Goal: Task Accomplishment & Management: Use online tool/utility

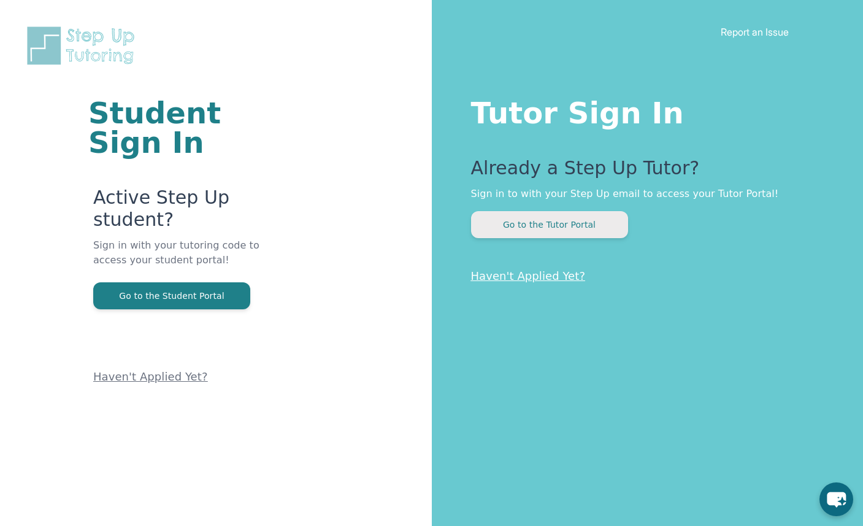
click at [531, 227] on button "Go to the Tutor Portal" at bounding box center [549, 224] width 157 height 27
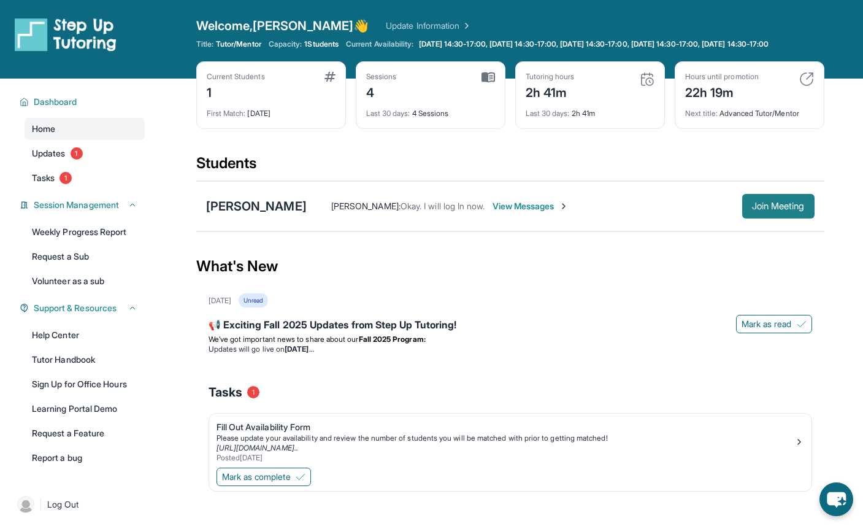
click at [787, 210] on span "Join Meeting" at bounding box center [778, 205] width 53 height 7
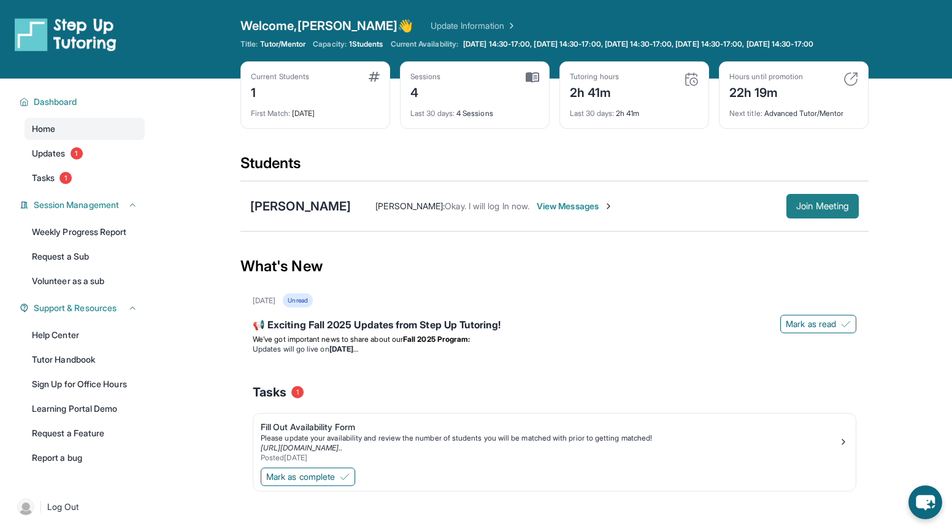
click at [814, 210] on span "Join Meeting" at bounding box center [822, 205] width 53 height 7
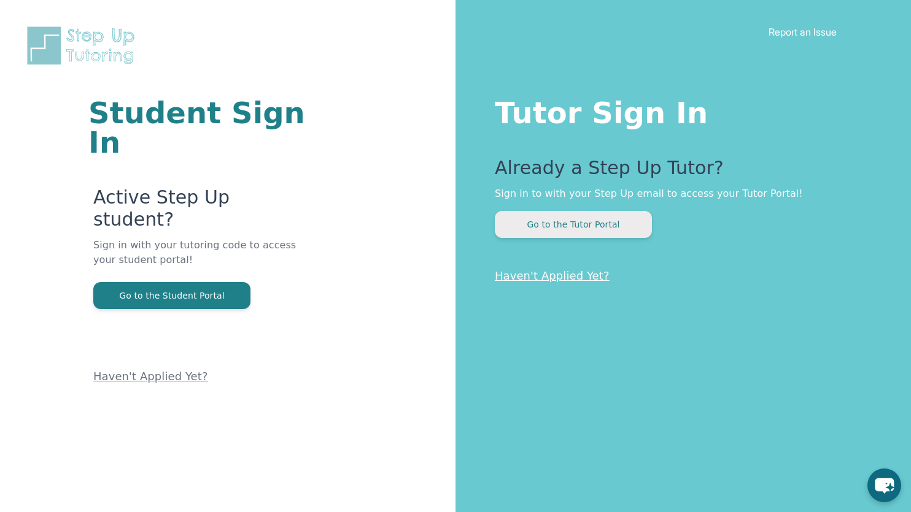
click at [580, 225] on button "Go to the Tutor Portal" at bounding box center [573, 224] width 157 height 27
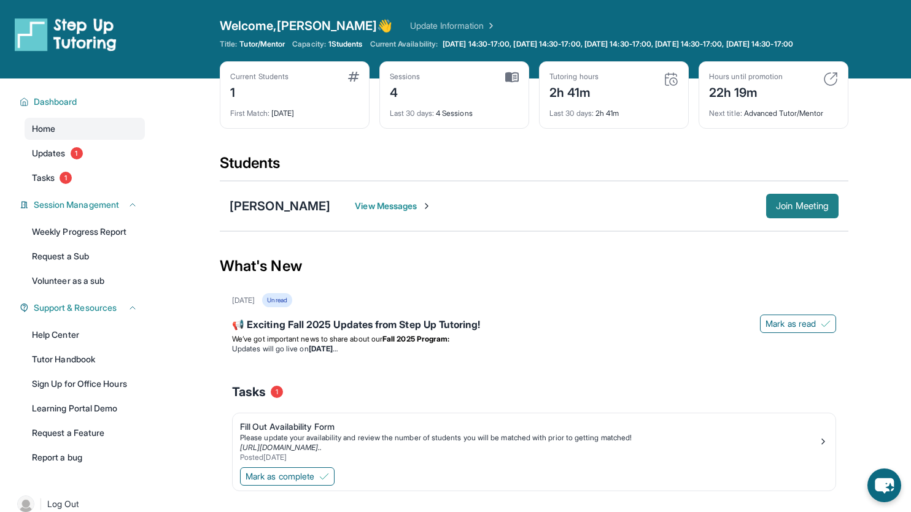
click at [782, 210] on span "Join Meeting" at bounding box center [802, 205] width 53 height 7
